Goal: Task Accomplishment & Management: Use online tool/utility

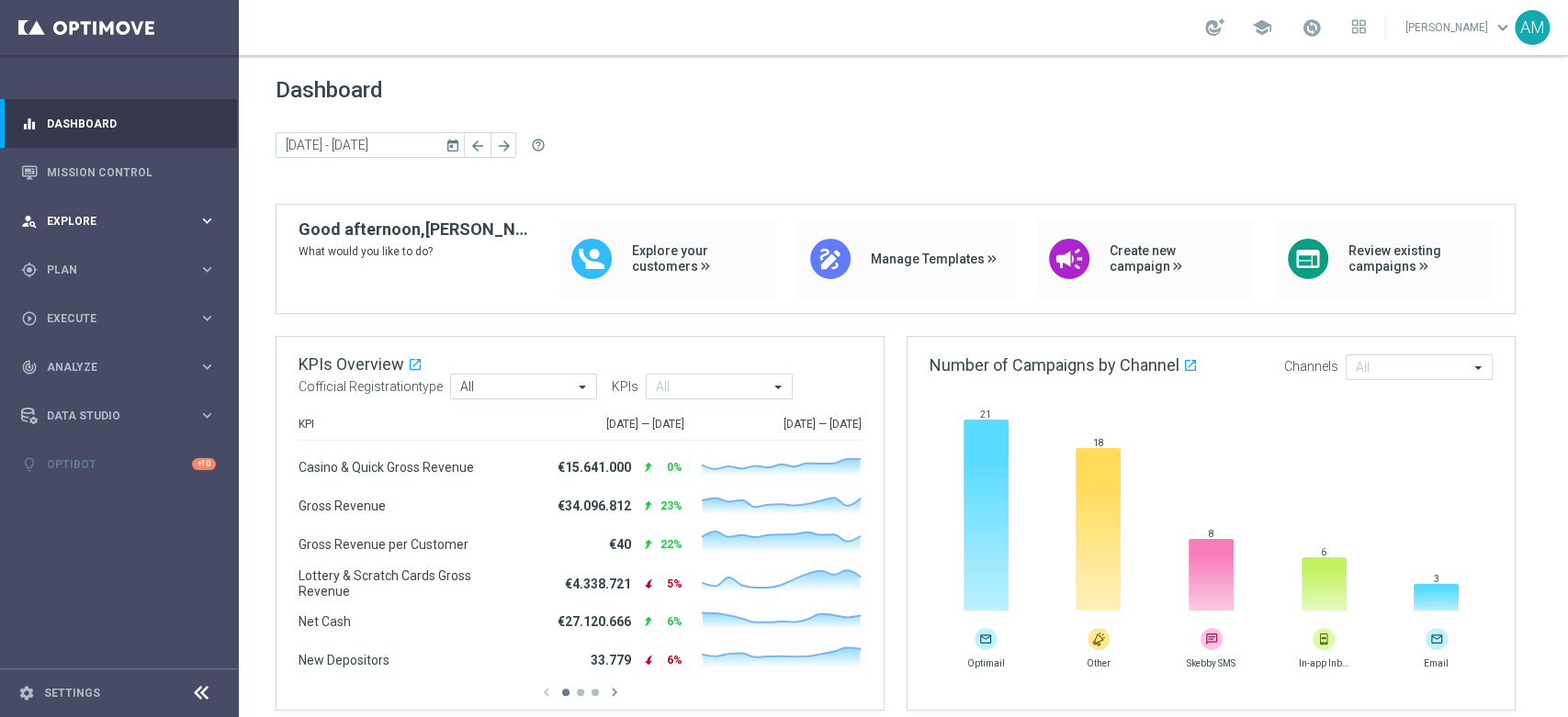
click at [138, 226] on span "Explore" at bounding box center [122, 221] width 152 height 11
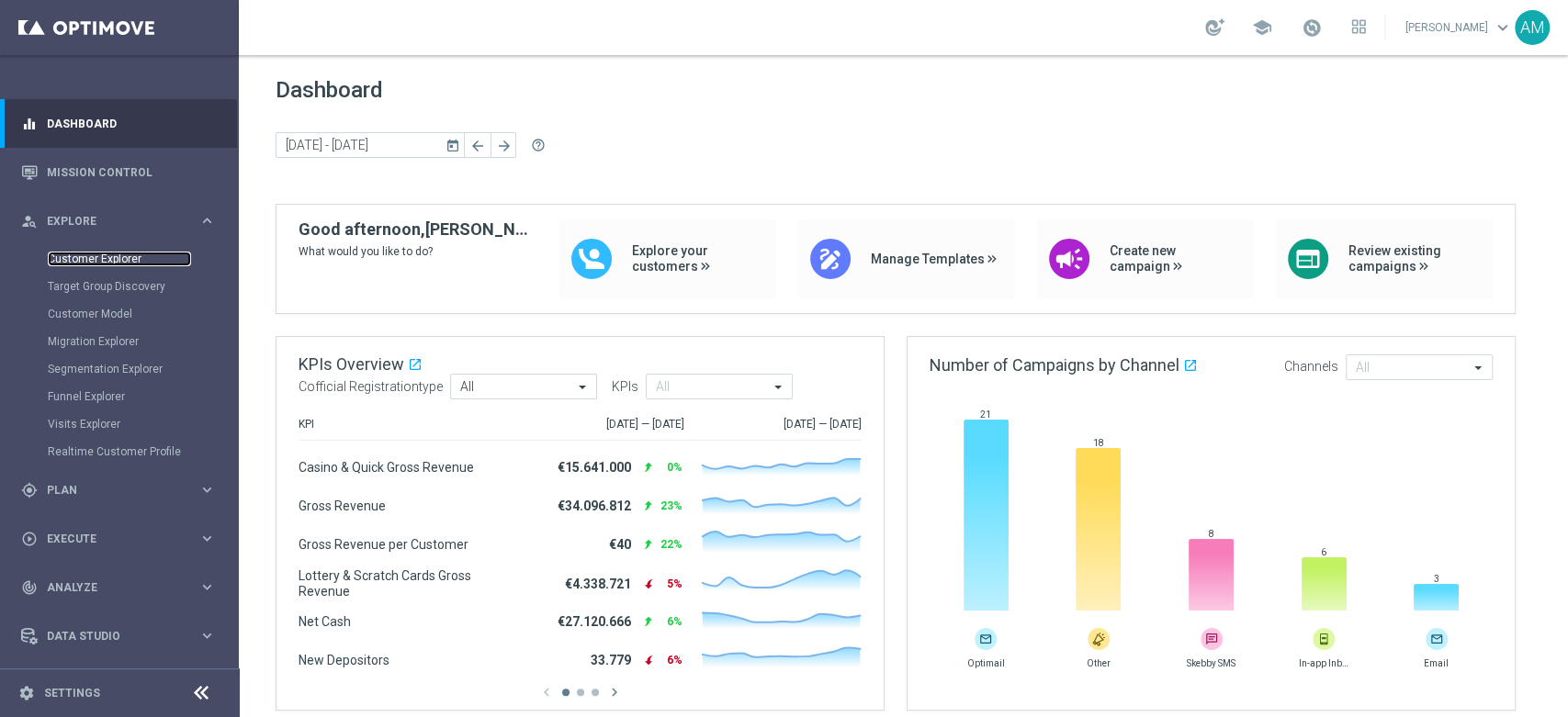
click at [120, 259] on link "Customer Explorer" at bounding box center [119, 259] width 143 height 15
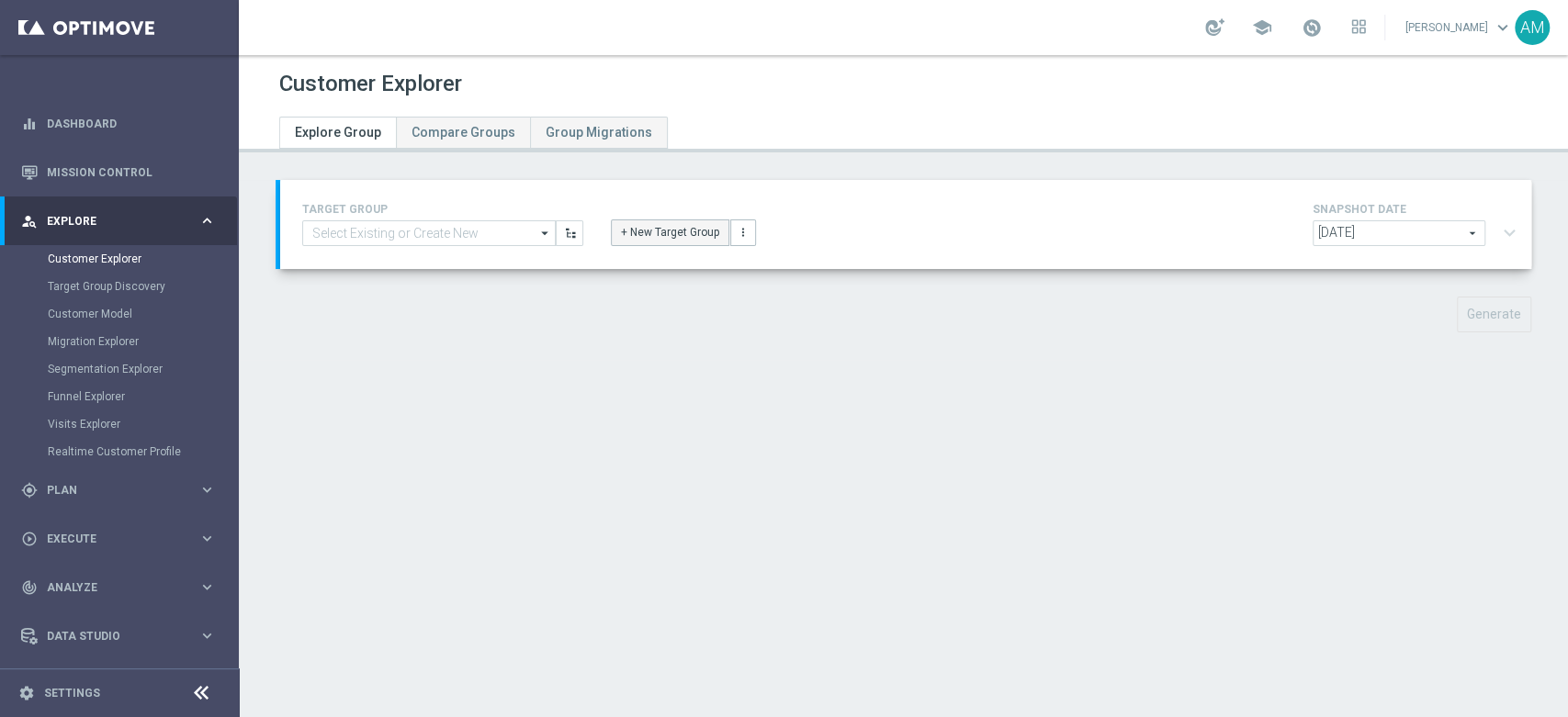
click at [649, 226] on button "+ New Target Group" at bounding box center [670, 232] width 118 height 26
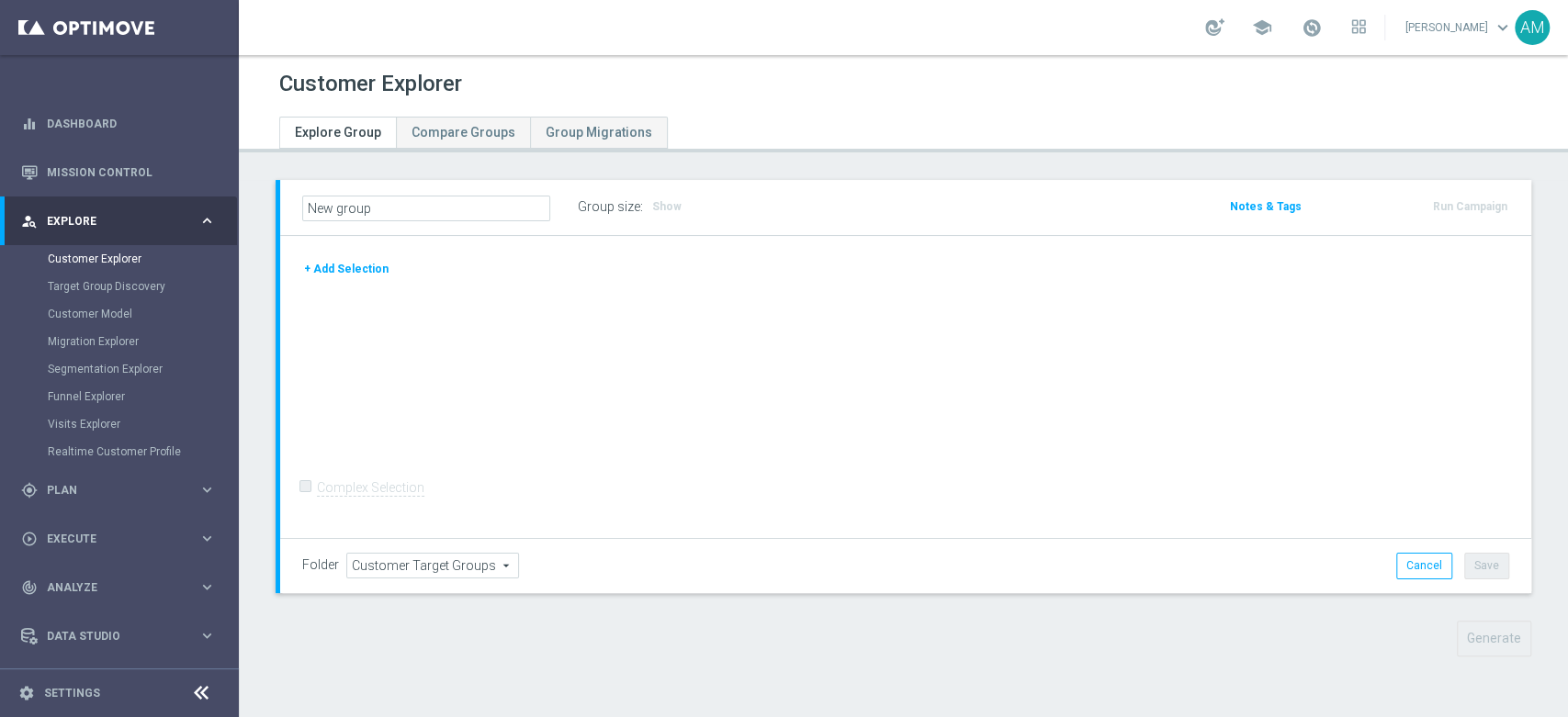
click at [361, 271] on button "+ Add Selection" at bounding box center [346, 269] width 88 height 20
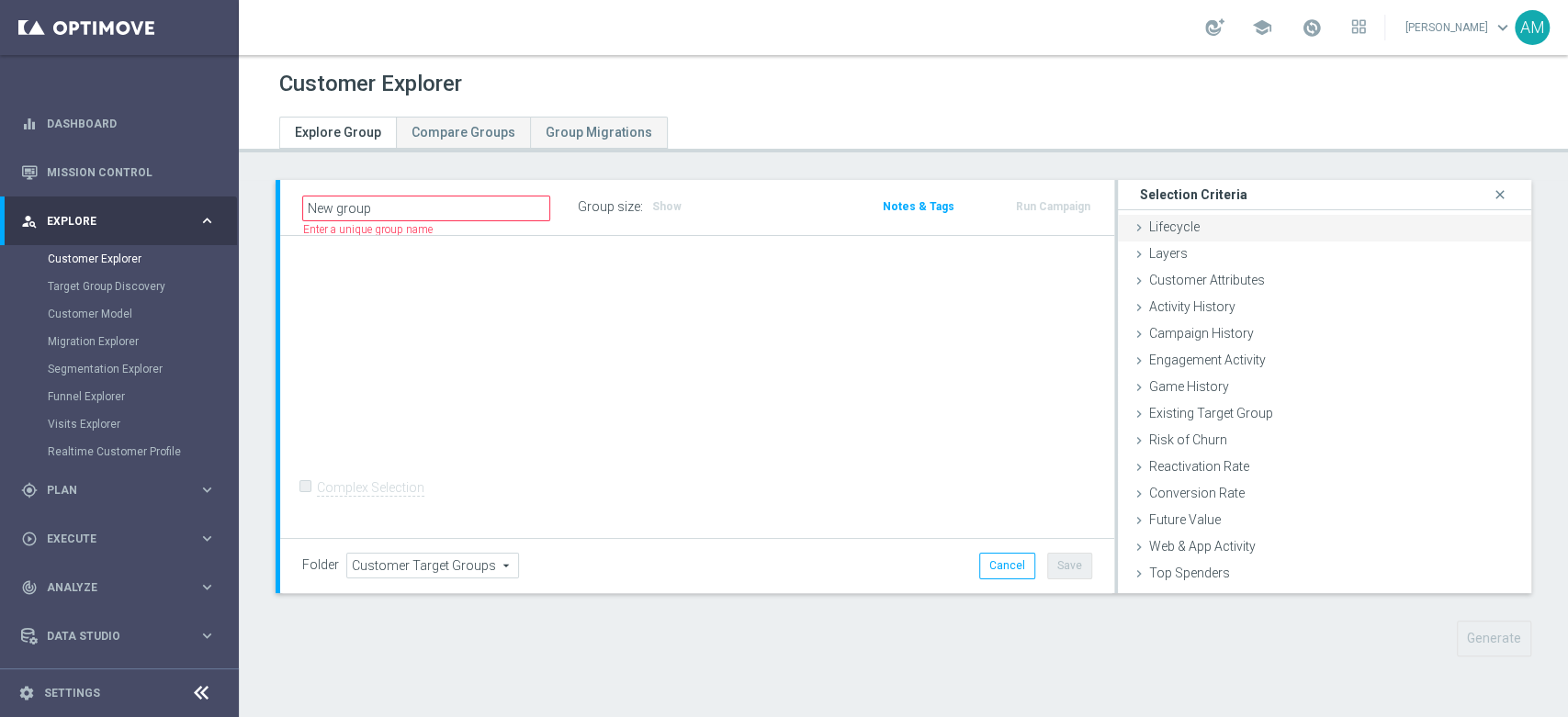
click at [1244, 233] on div "Lifecycle done" at bounding box center [1325, 229] width 413 height 28
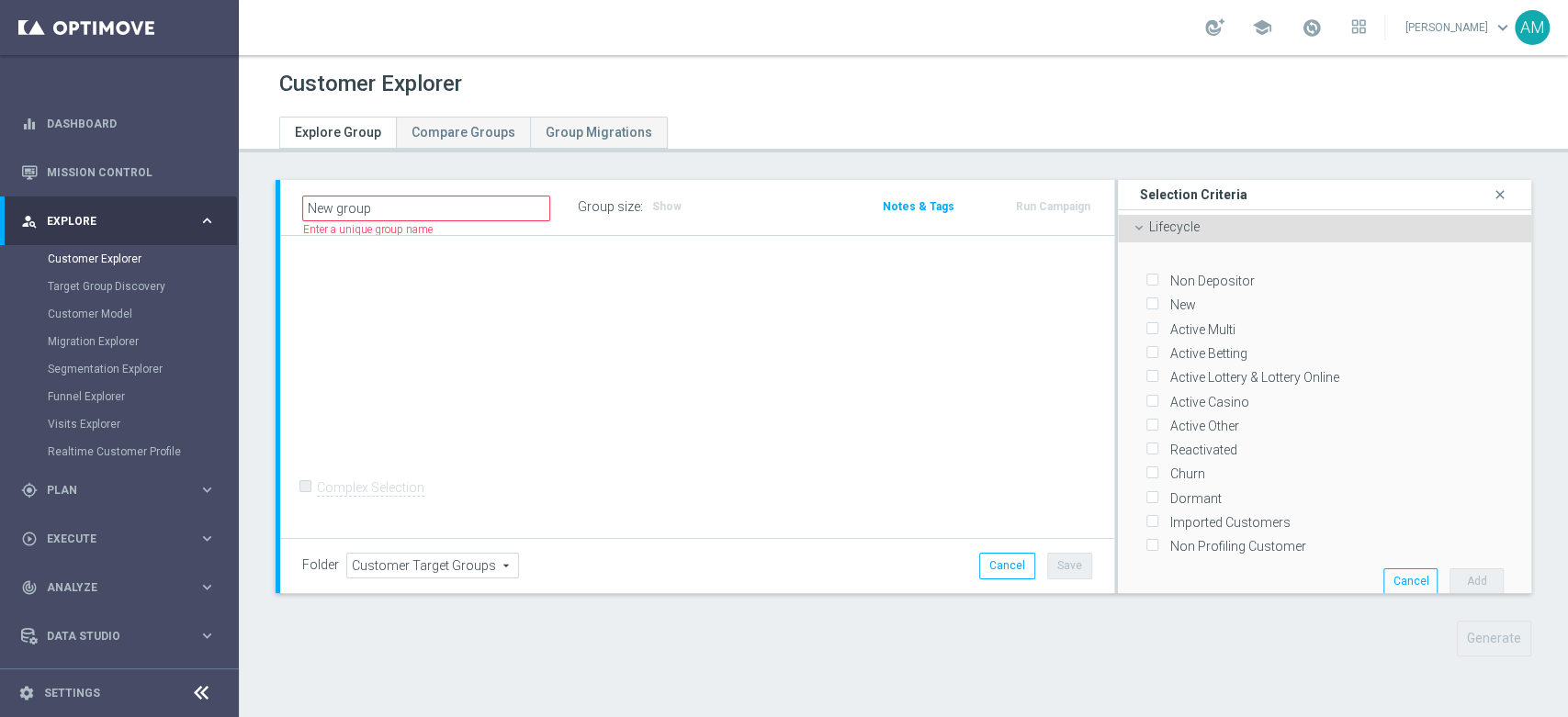
click at [1182, 469] on label "Churn" at bounding box center [1185, 474] width 41 height 17
click at [1158, 469] on input "Churn" at bounding box center [1151, 474] width 12 height 12
checkbox input "true"
click at [1450, 584] on button "Add" at bounding box center [1477, 581] width 54 height 26
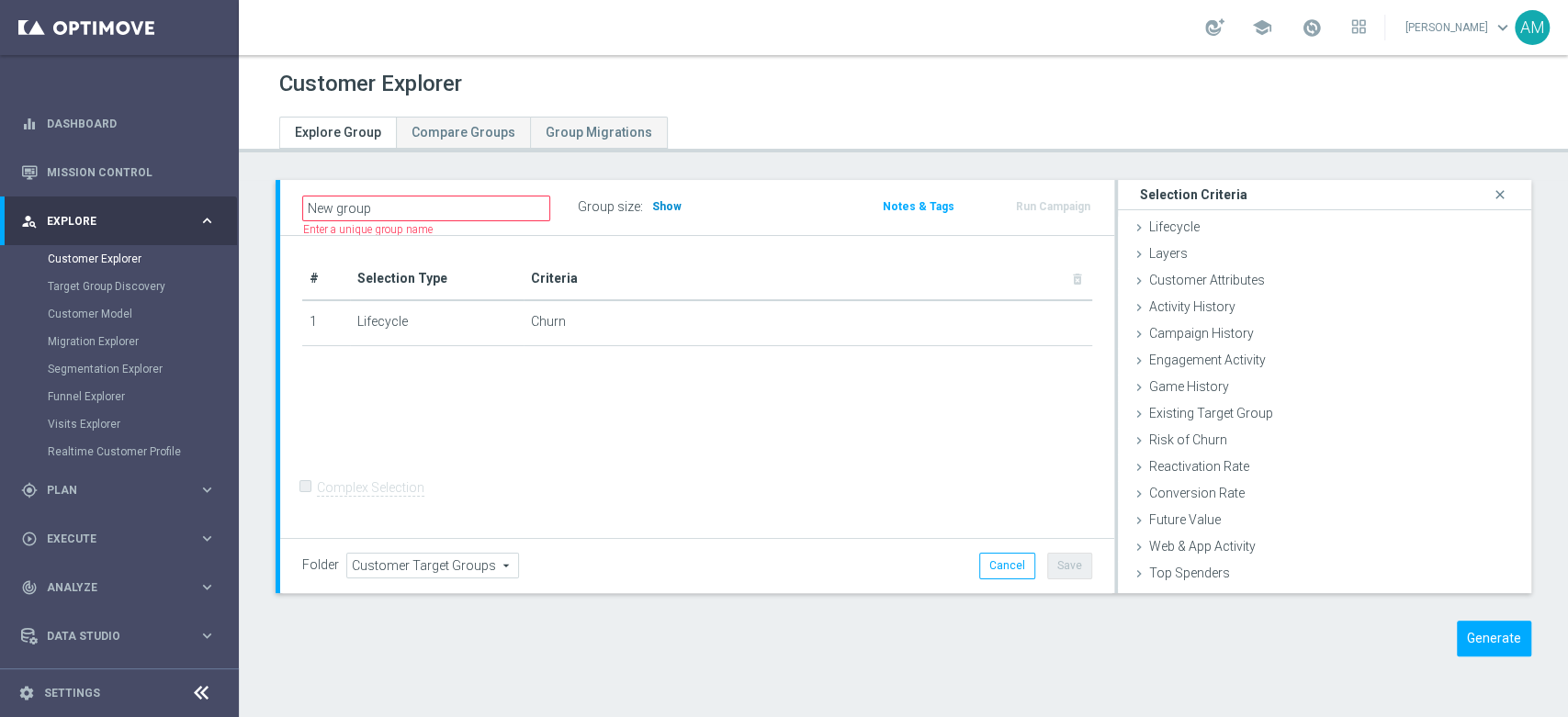
click at [659, 200] on span "Show" at bounding box center [667, 206] width 30 height 13
click at [851, 445] on div "# Selection Type Criteria delete_forever 1 Lifecycle [GEOGRAPHIC_DATA] mode_edi…" at bounding box center [697, 388] width 835 height 303
click at [1132, 222] on icon at bounding box center [1139, 228] width 15 height 15
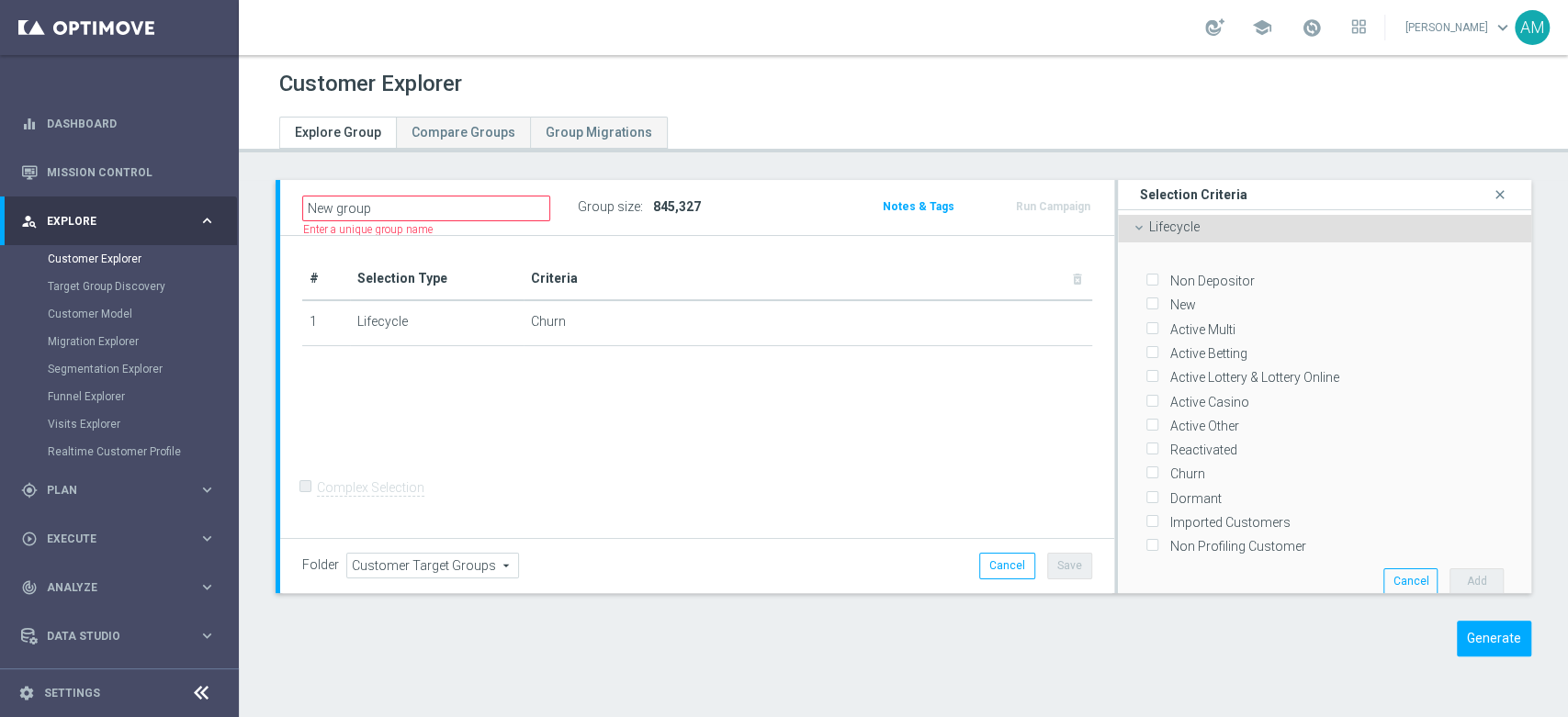
click at [1182, 226] on span "Lifecycle" at bounding box center [1174, 227] width 50 height 15
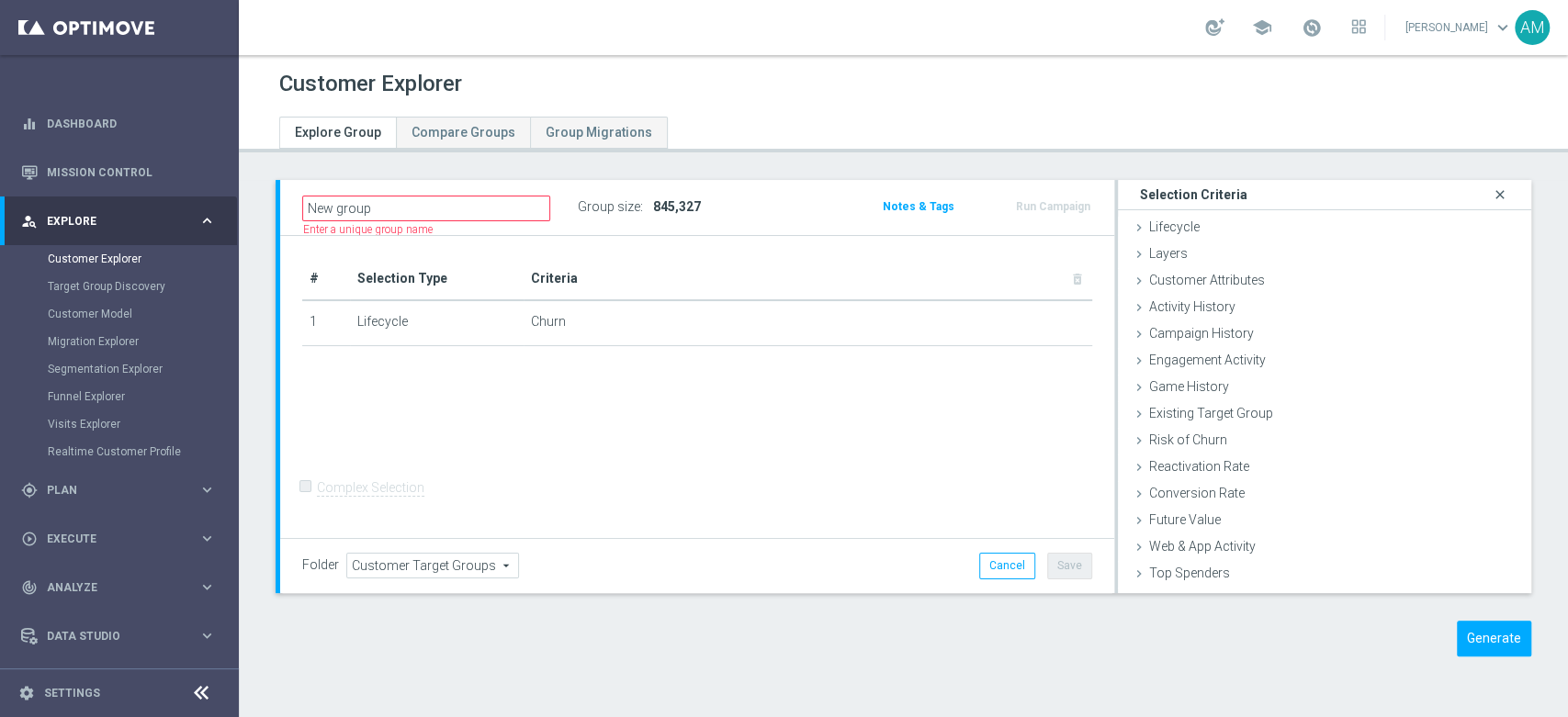
click at [1492, 193] on icon "close" at bounding box center [1501, 194] width 19 height 25
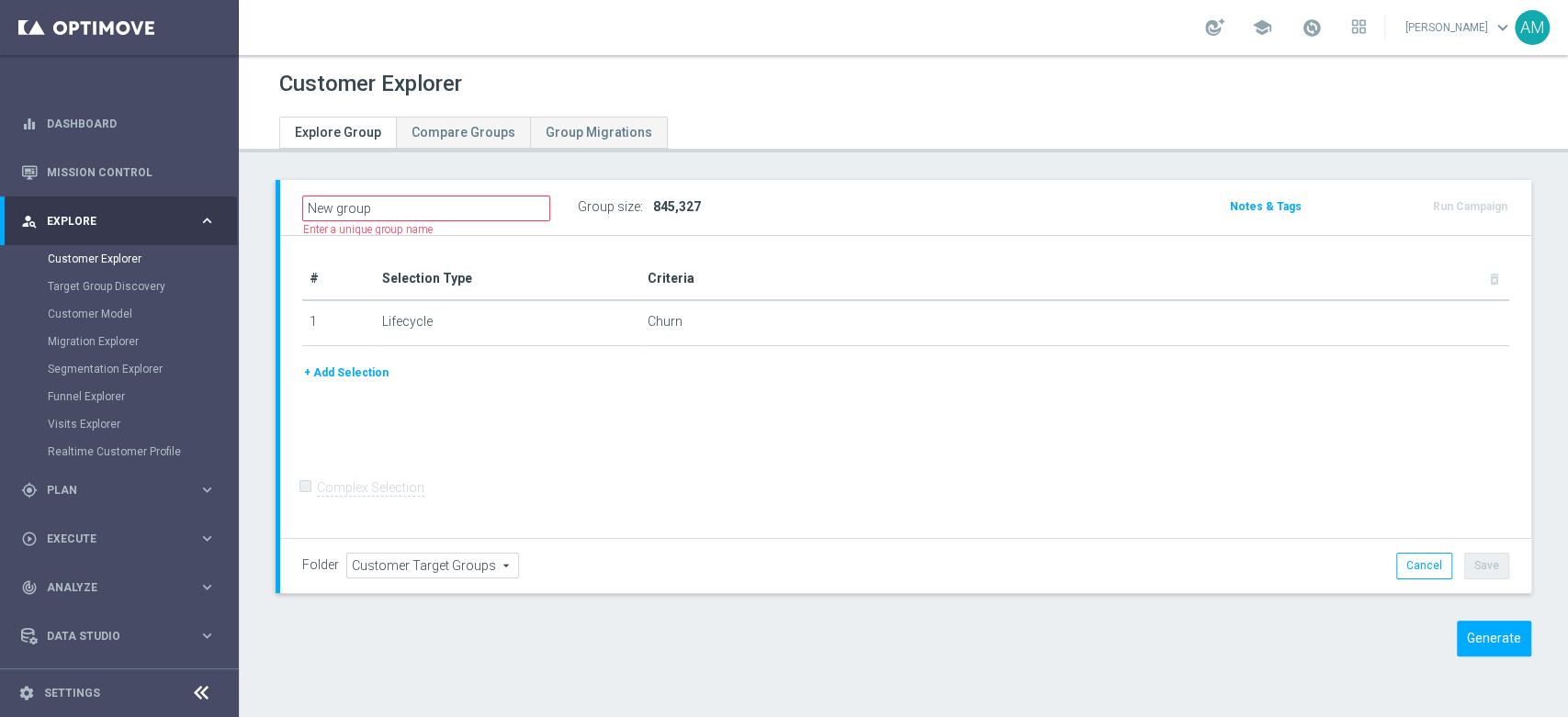
click at [1050, 156] on div "Customer Explorer Explore Group Compare Groups Group Migrations New group" at bounding box center [904, 386] width 1330 height 662
